Goal: Information Seeking & Learning: Check status

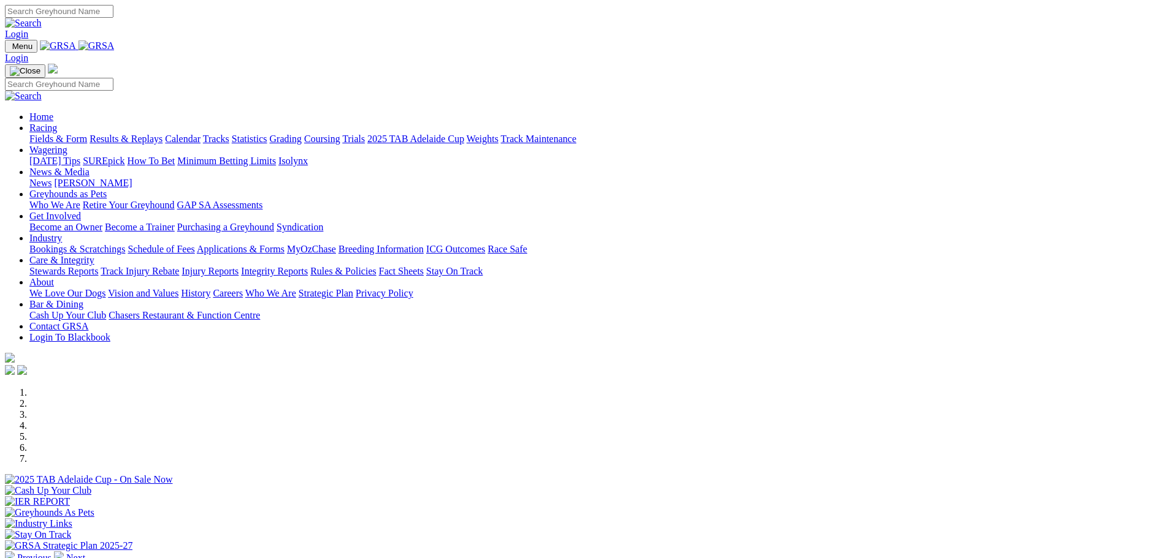
click at [57, 123] on link "Racing" at bounding box center [43, 128] width 28 height 10
click at [162, 134] on link "Results & Replays" at bounding box center [125, 139] width 73 height 10
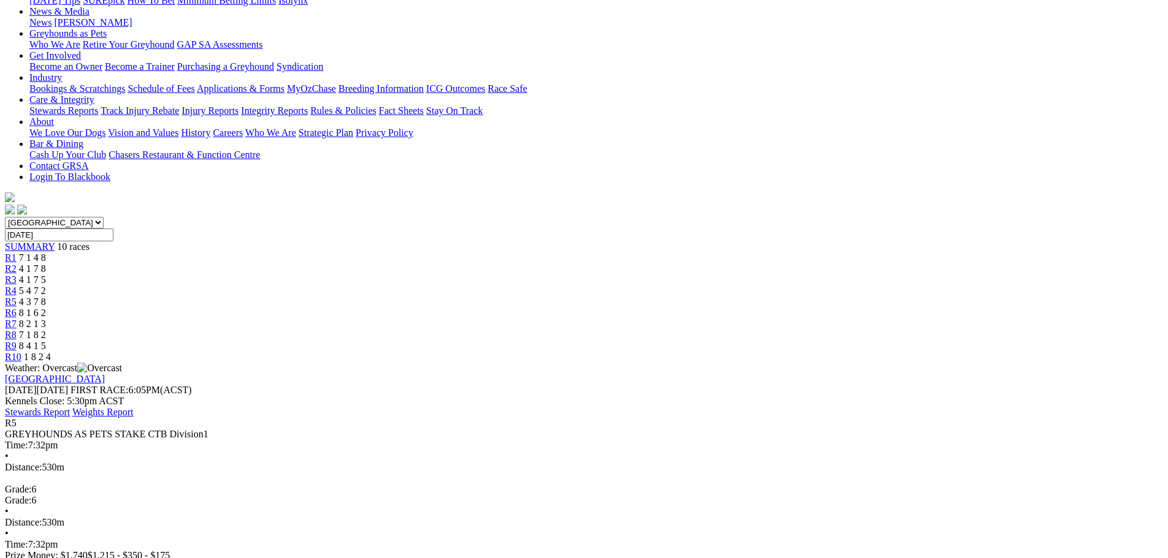
scroll to position [138, 0]
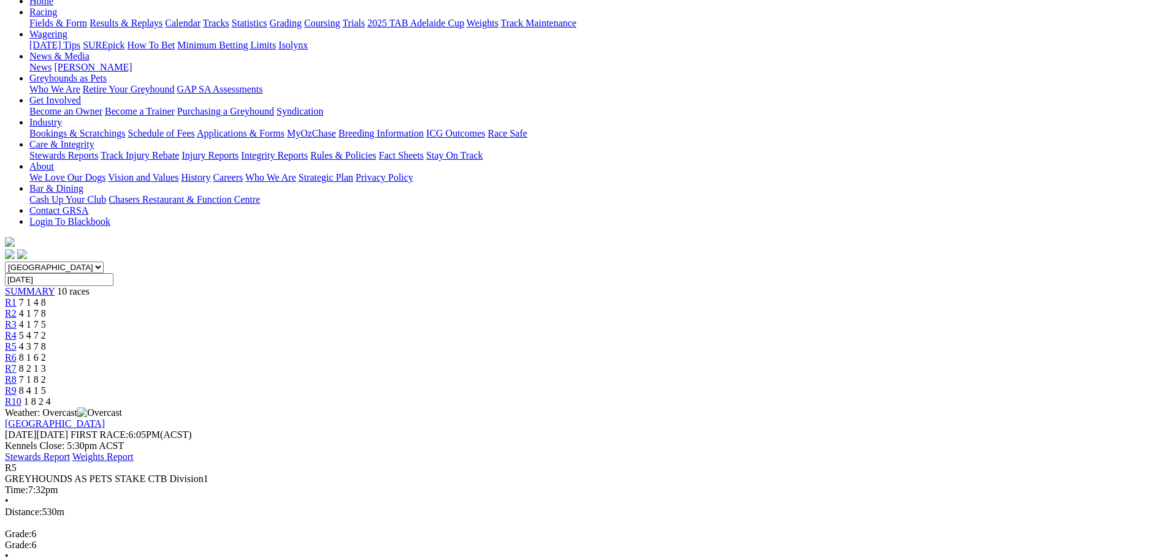
click at [17, 363] on span "R7" at bounding box center [11, 368] width 12 height 10
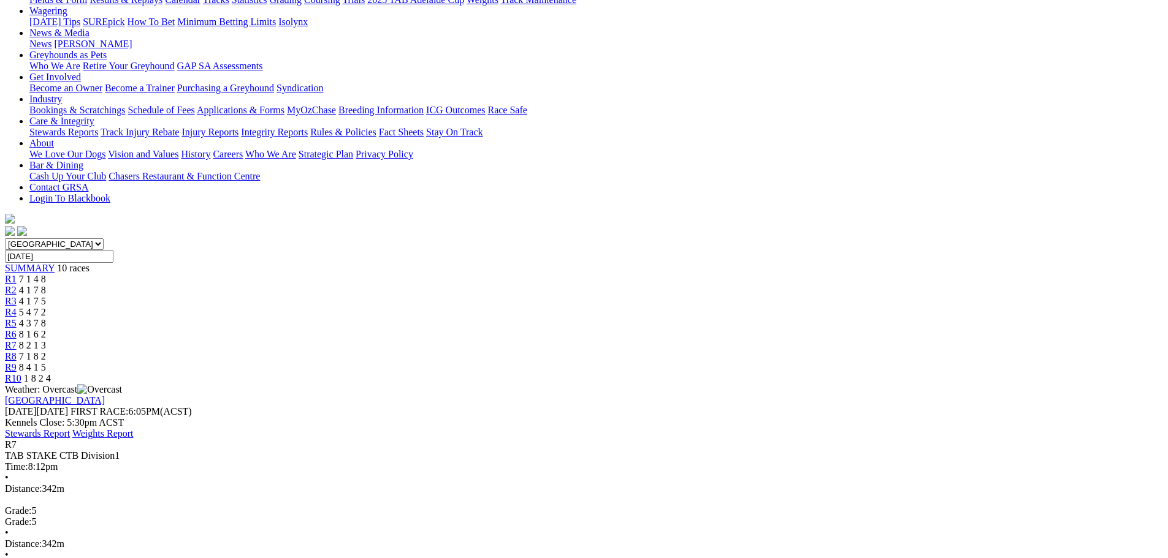
scroll to position [61, 0]
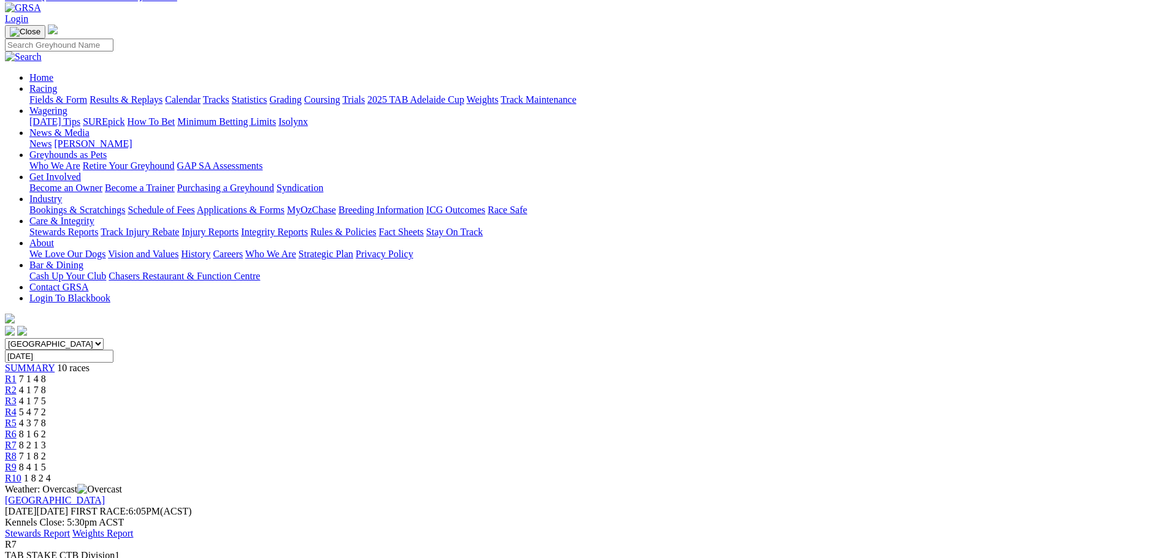
click at [17, 418] on span "R5" at bounding box center [11, 423] width 12 height 10
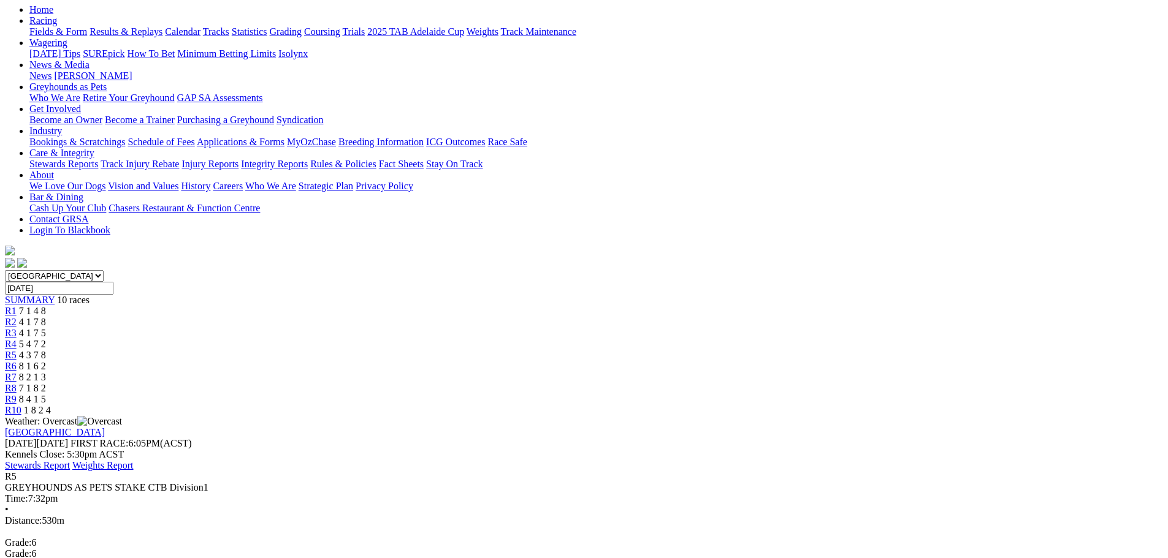
scroll to position [61, 0]
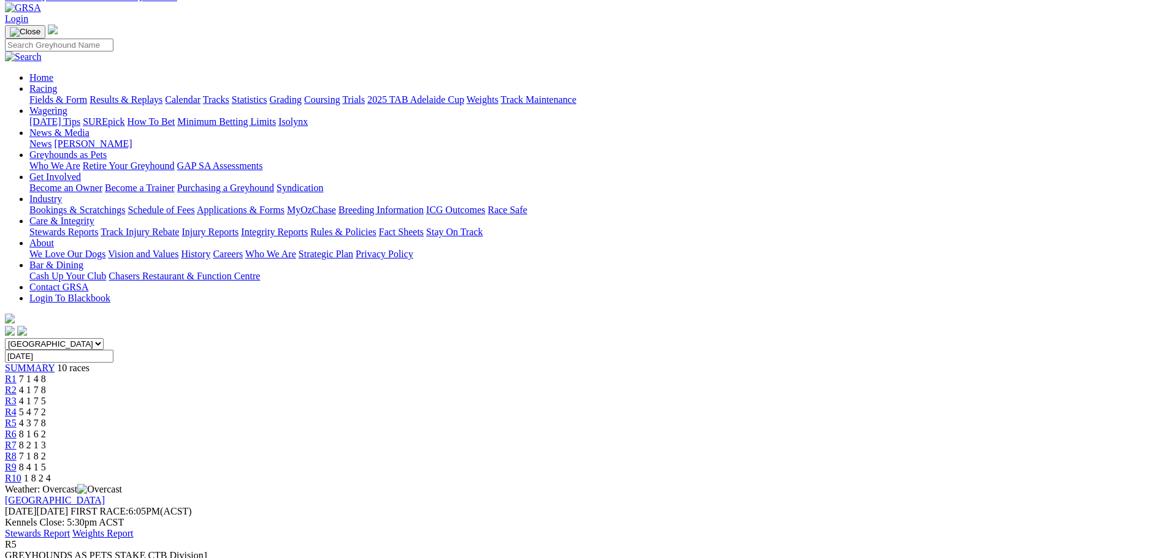
click at [21, 473] on span "R10" at bounding box center [13, 478] width 17 height 10
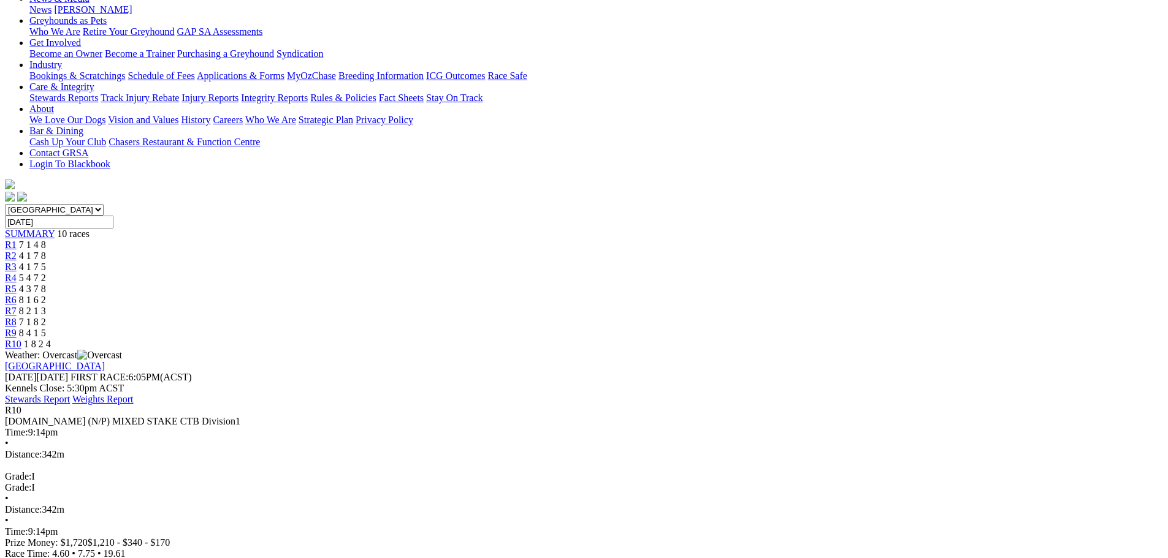
scroll to position [199, 0]
